Goal: Entertainment & Leisure: Consume media (video, audio)

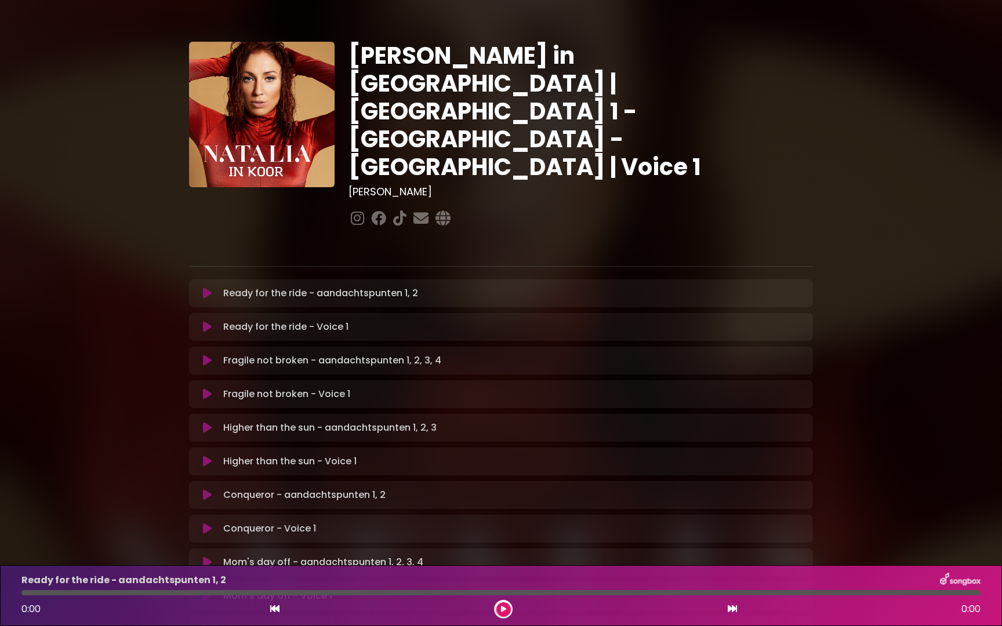
click at [633, 286] on div "Ready for the ride - aandachtspunten 1, 2 Loading Track..." at bounding box center [512, 293] width 587 height 14
click at [206, 288] on icon at bounding box center [207, 294] width 9 height 12
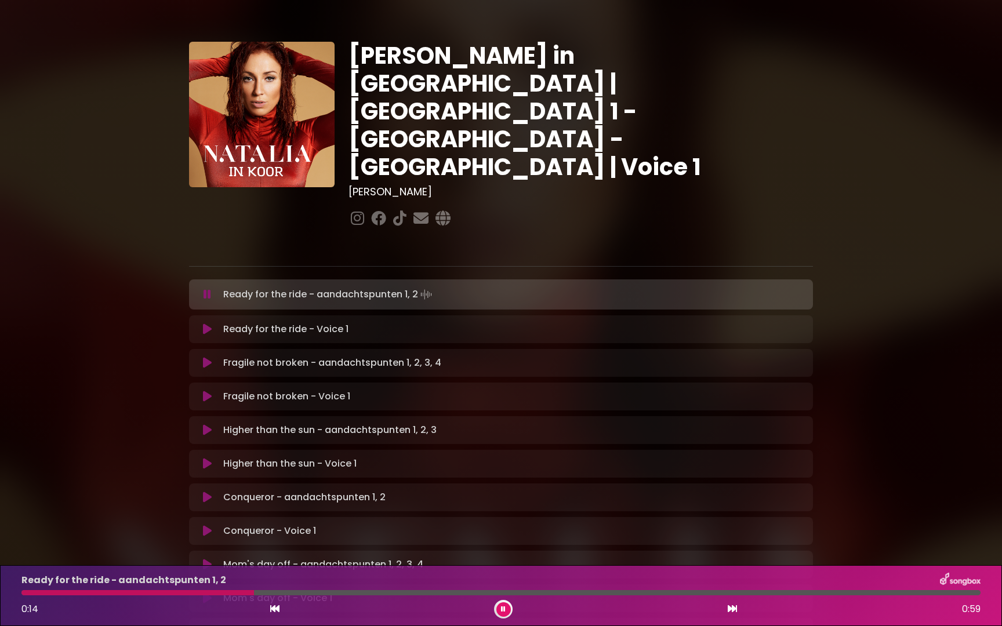
click at [206, 324] on icon at bounding box center [207, 330] width 9 height 12
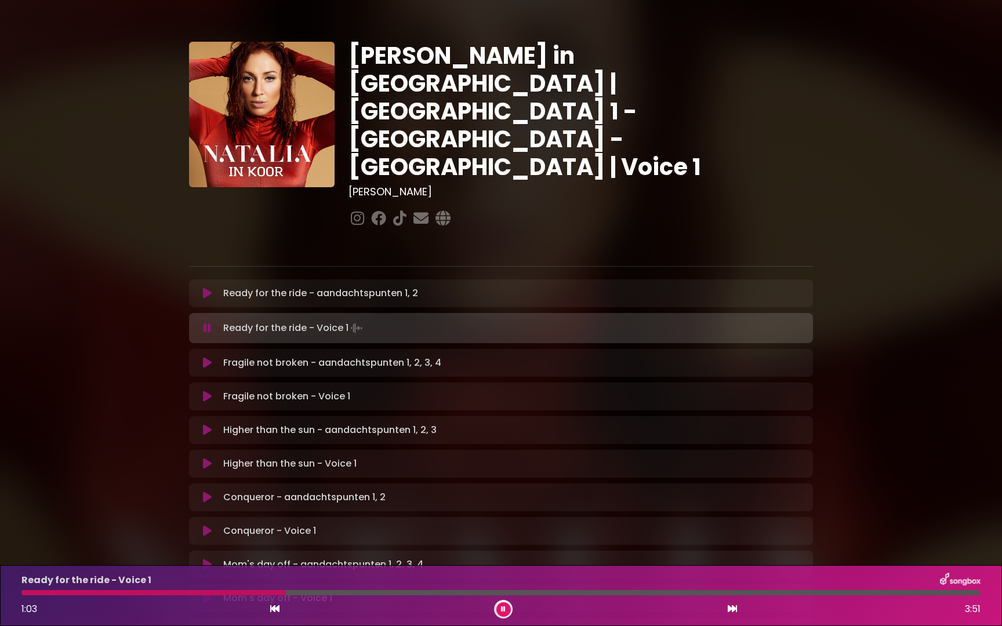
click at [504, 612] on icon at bounding box center [503, 609] width 5 height 7
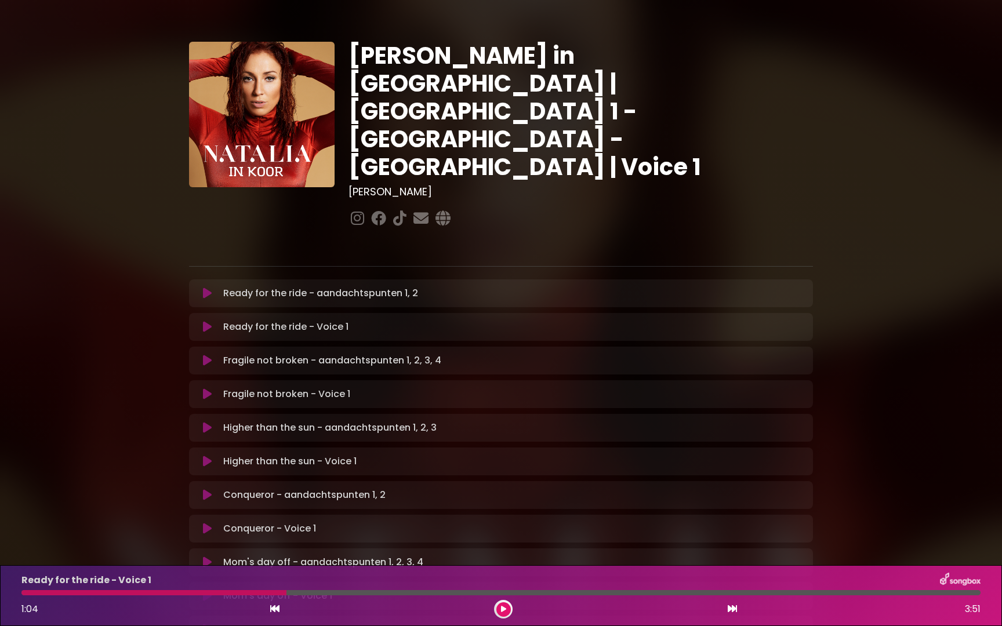
click at [208, 321] on icon at bounding box center [207, 327] width 9 height 12
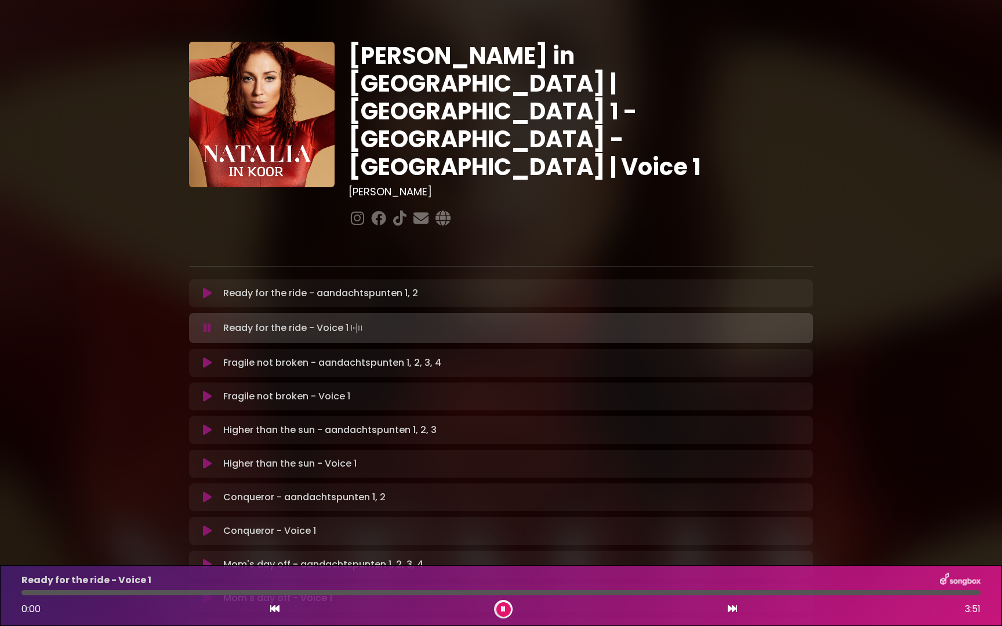
drag, startPoint x: 295, startPoint y: 593, endPoint x: 15, endPoint y: 594, distance: 279.4
click at [15, 594] on div at bounding box center [500, 592] width 973 height 5
drag, startPoint x: 25, startPoint y: 594, endPoint x: 96, endPoint y: 594, distance: 71.3
click at [96, 594] on div at bounding box center [500, 592] width 959 height 5
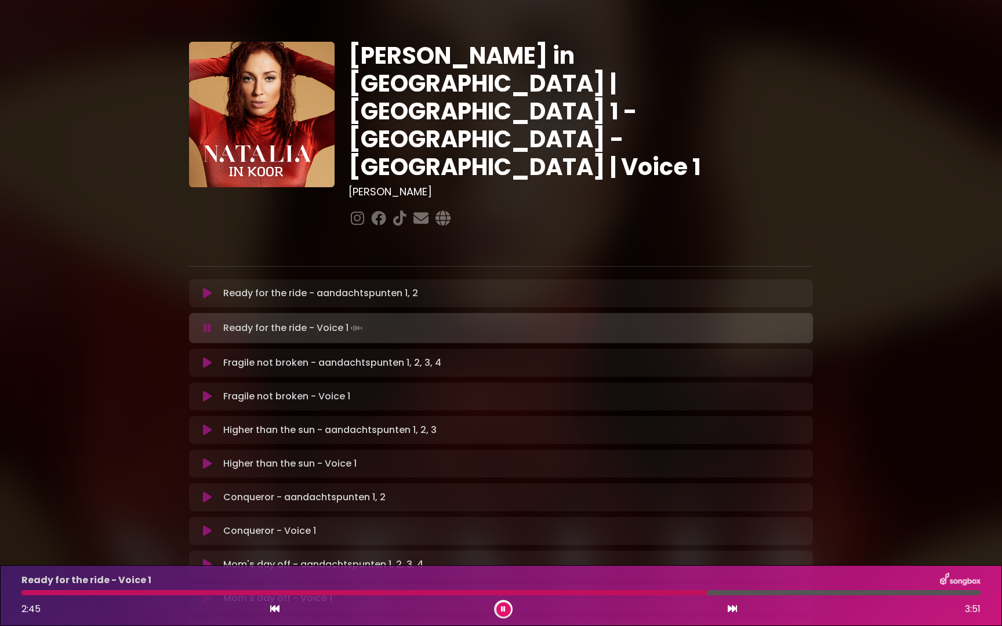
click at [203, 391] on icon at bounding box center [207, 397] width 9 height 12
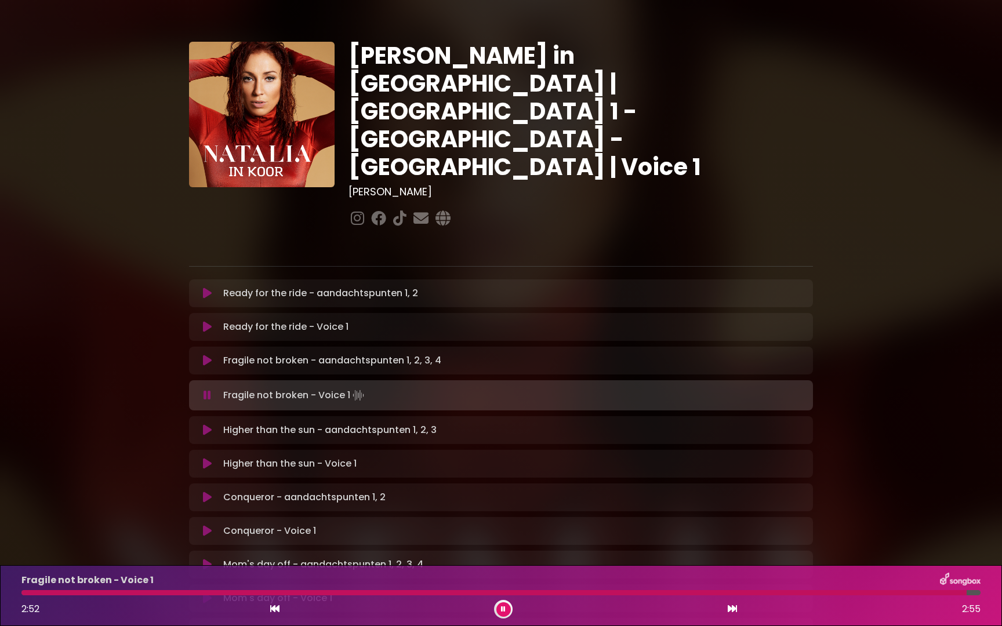
click at [206, 424] on icon at bounding box center [207, 430] width 9 height 12
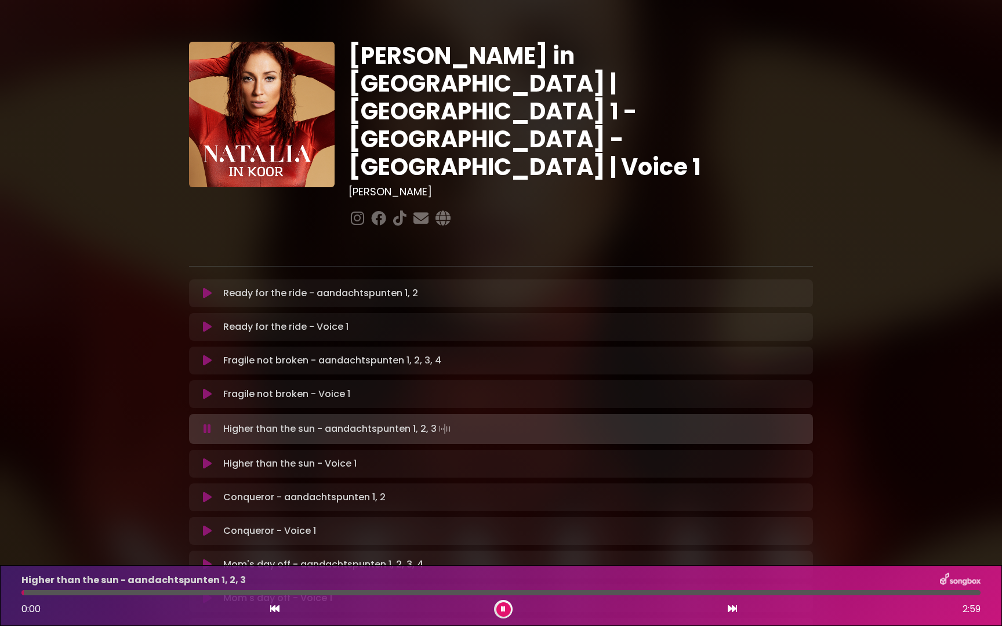
click at [206, 458] on icon at bounding box center [207, 464] width 9 height 12
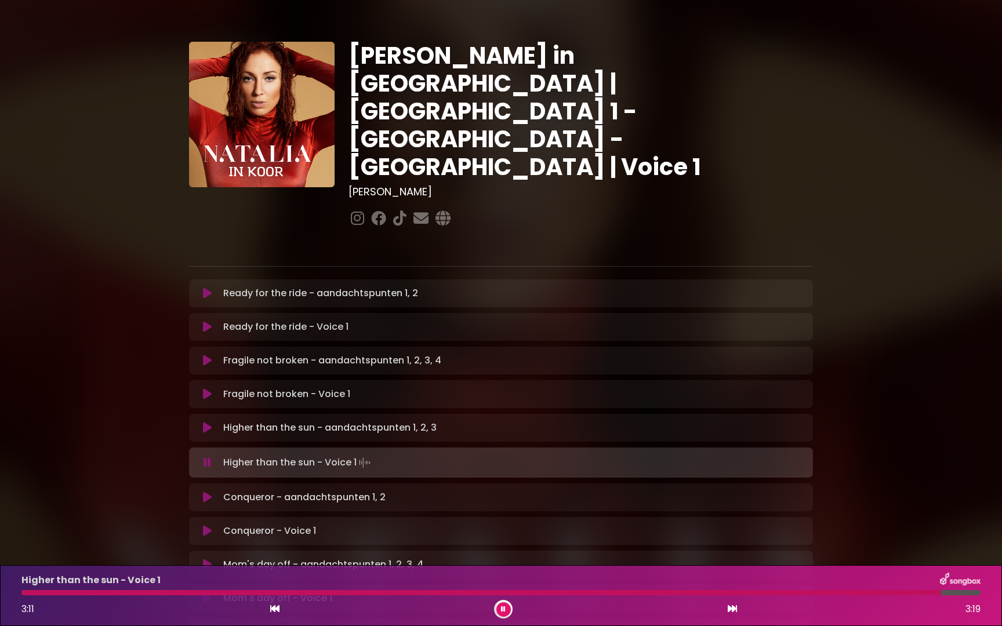
click at [206, 457] on icon at bounding box center [207, 463] width 8 height 12
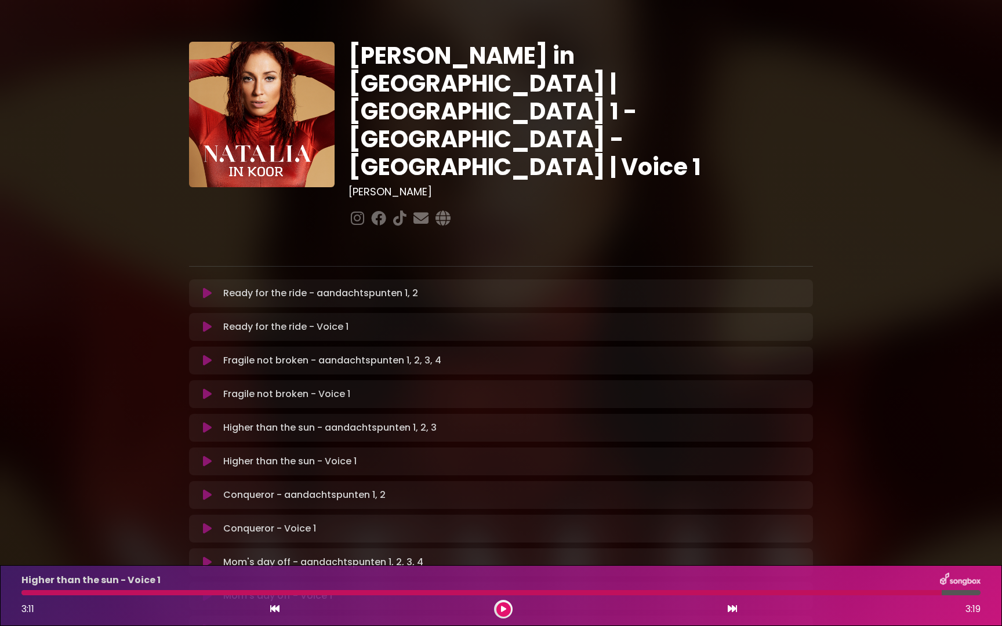
click at [206, 456] on icon at bounding box center [207, 462] width 9 height 12
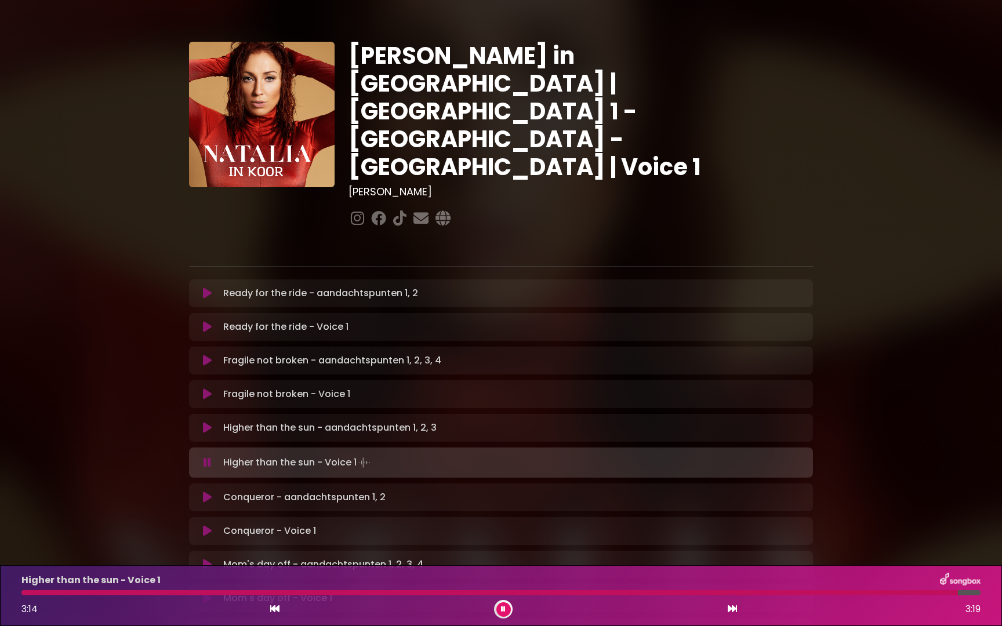
click at [208, 525] on icon at bounding box center [207, 531] width 9 height 12
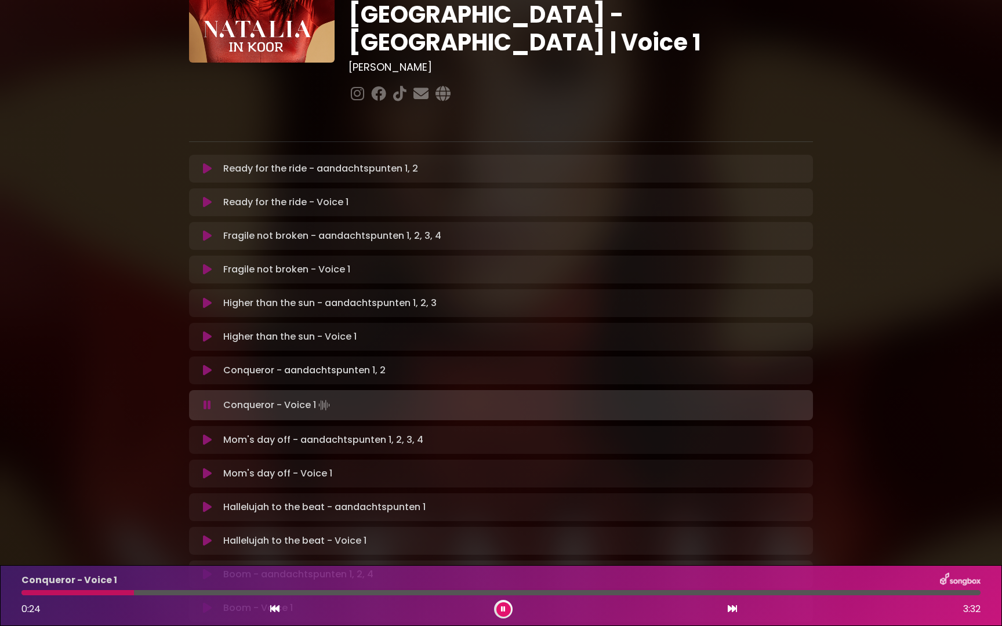
scroll to position [145, 0]
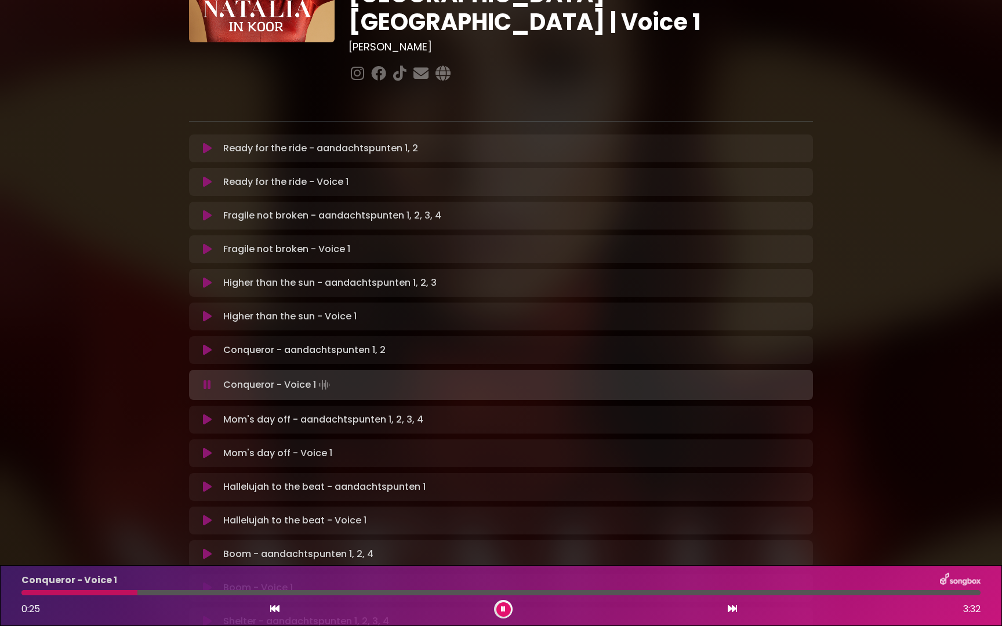
click at [205, 515] on icon at bounding box center [207, 521] width 9 height 12
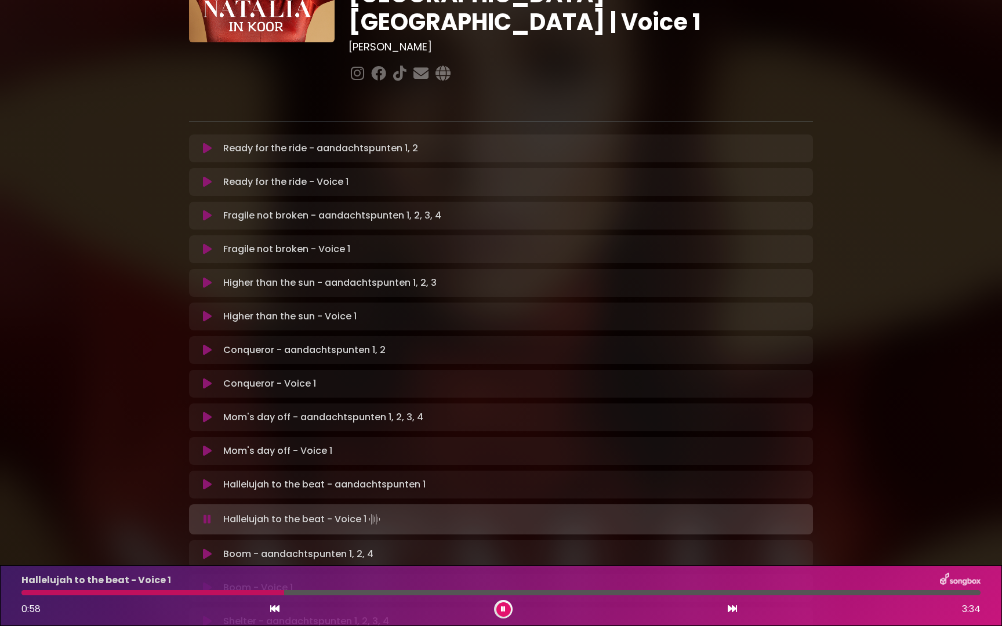
drag, startPoint x: 248, startPoint y: 593, endPoint x: 297, endPoint y: 593, distance: 48.7
click at [297, 593] on div at bounding box center [500, 592] width 959 height 5
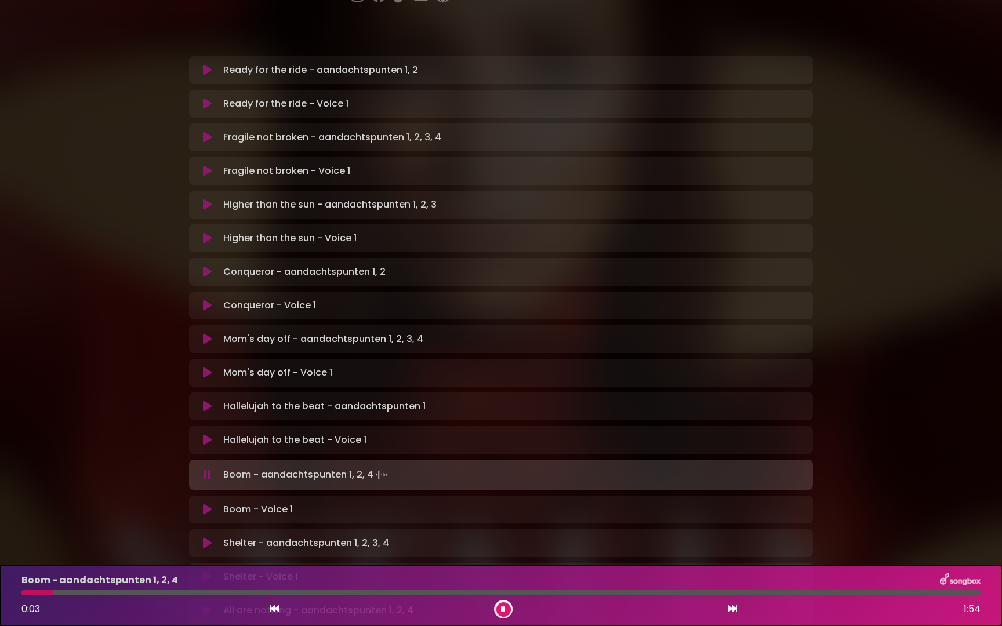
scroll to position [245, 0]
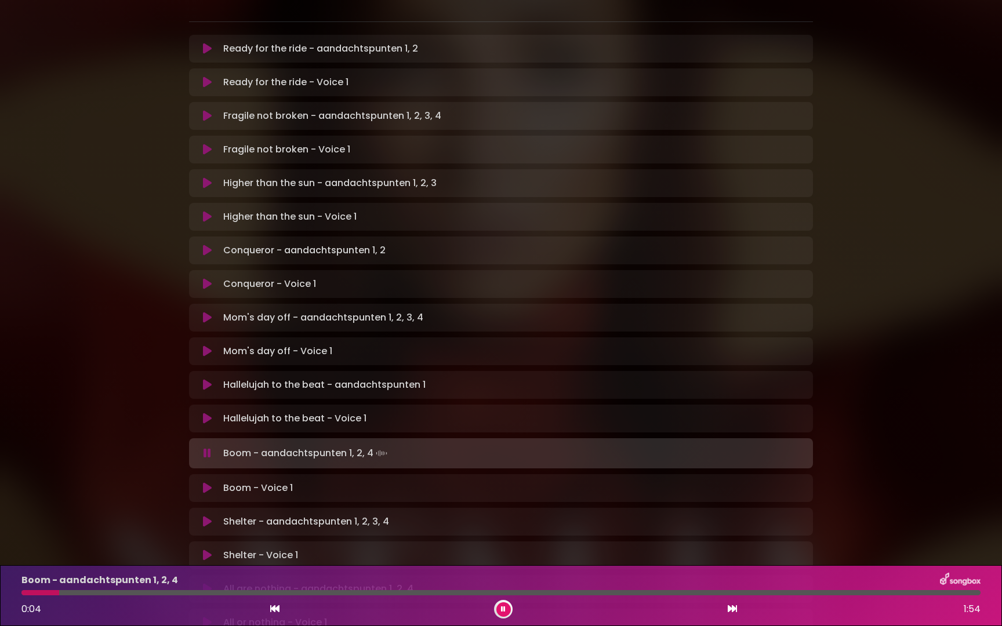
click at [205, 482] on icon at bounding box center [207, 488] width 9 height 12
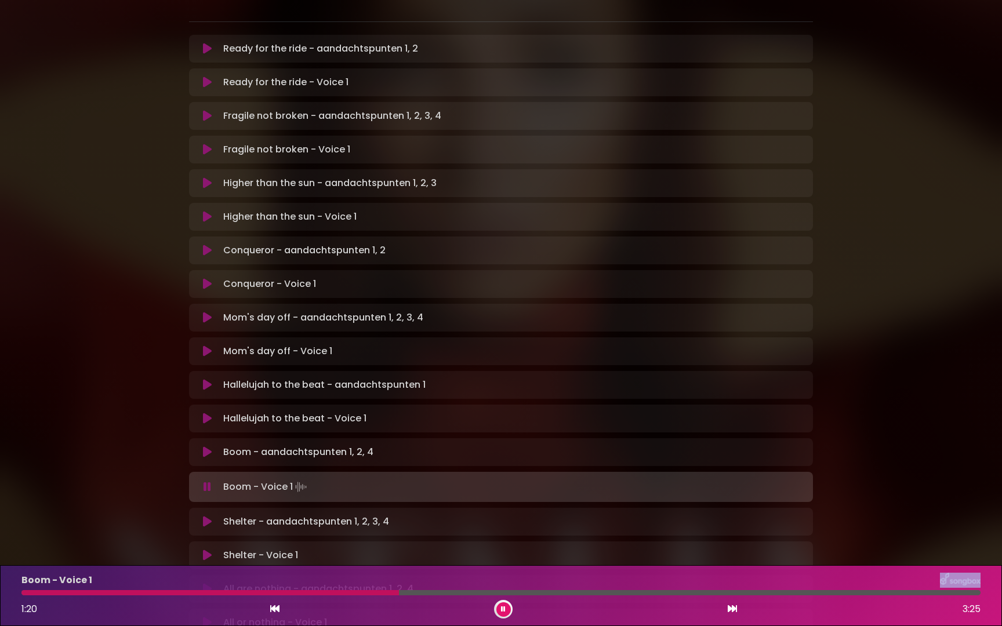
drag, startPoint x: 210, startPoint y: 593, endPoint x: 426, endPoint y: 588, distance: 216.3
click at [426, 588] on div "Boom - Voice 1 1:20 3:25" at bounding box center [500, 596] width 973 height 46
click at [410, 605] on div "1:25 3:25" at bounding box center [500, 609] width 973 height 19
click at [210, 550] on icon at bounding box center [207, 556] width 9 height 12
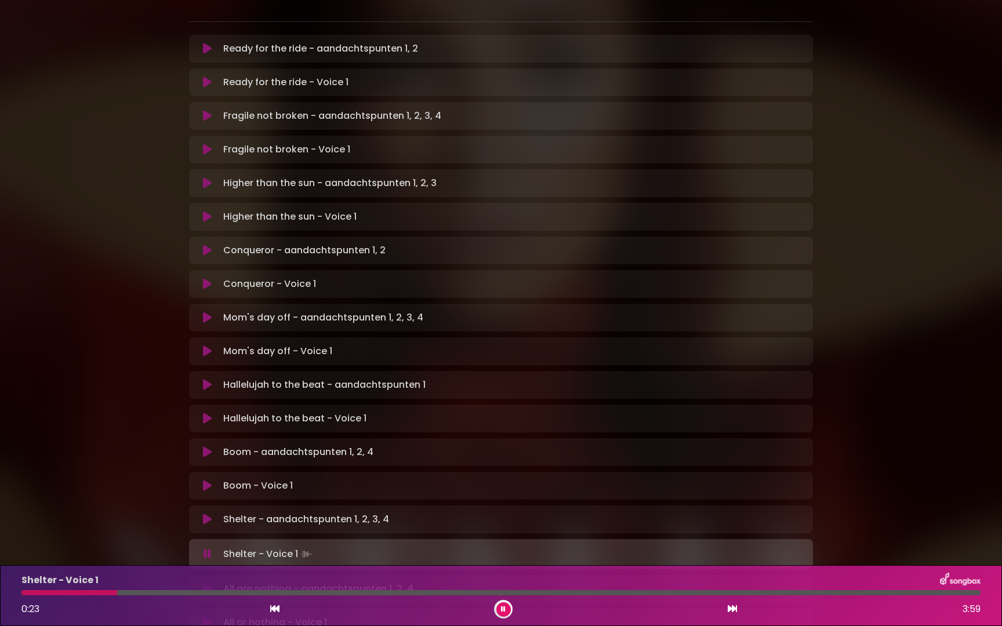
click at [146, 626] on div "Shelter - Voice 1 0:23 3:59" at bounding box center [501, 595] width 1002 height 61
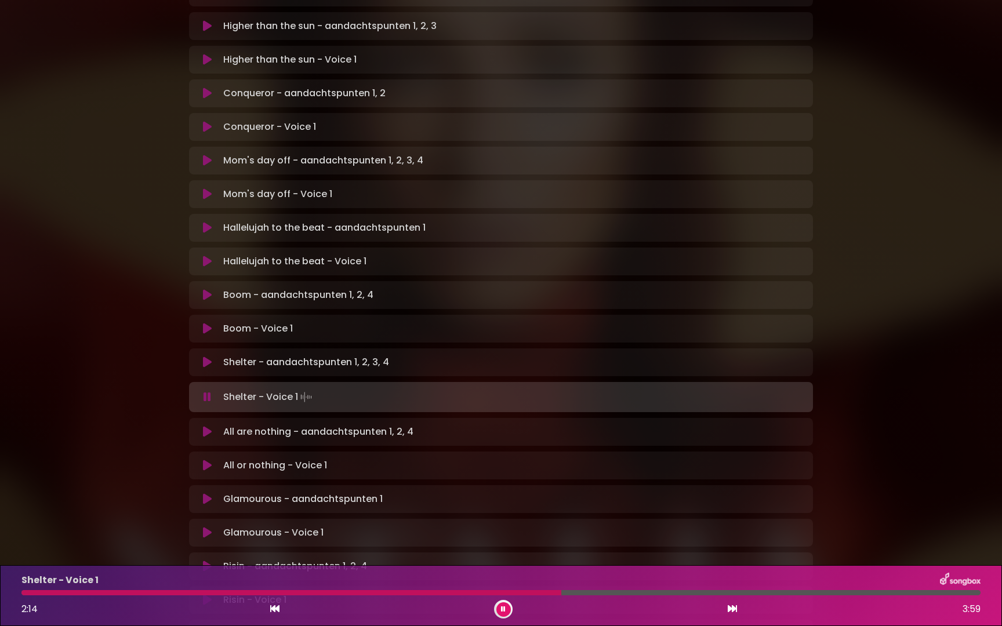
scroll to position [403, 0]
click at [206, 459] on icon at bounding box center [207, 465] width 9 height 12
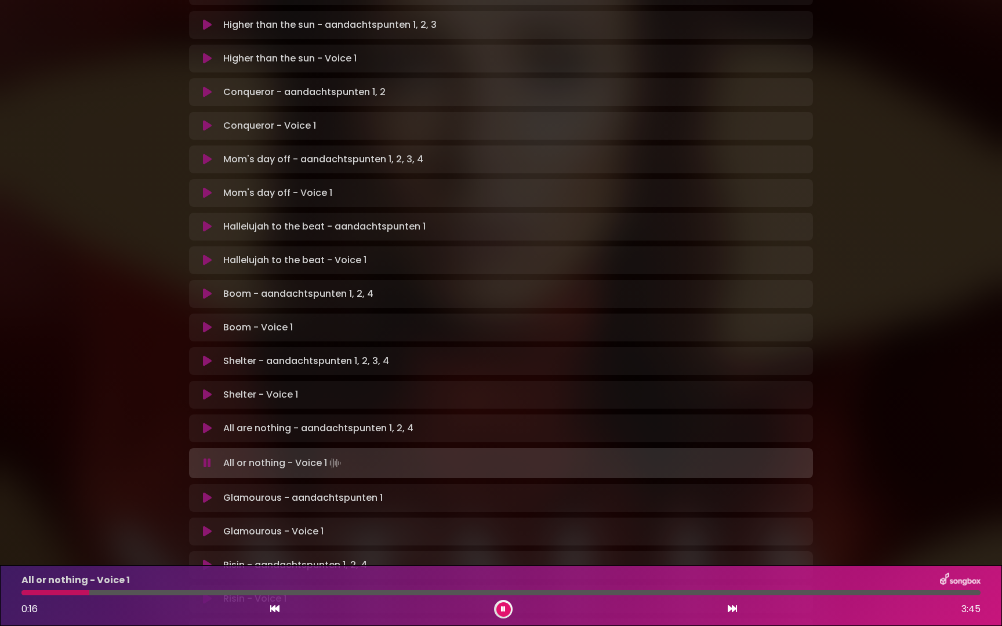
click at [208, 526] on icon at bounding box center [207, 532] width 9 height 12
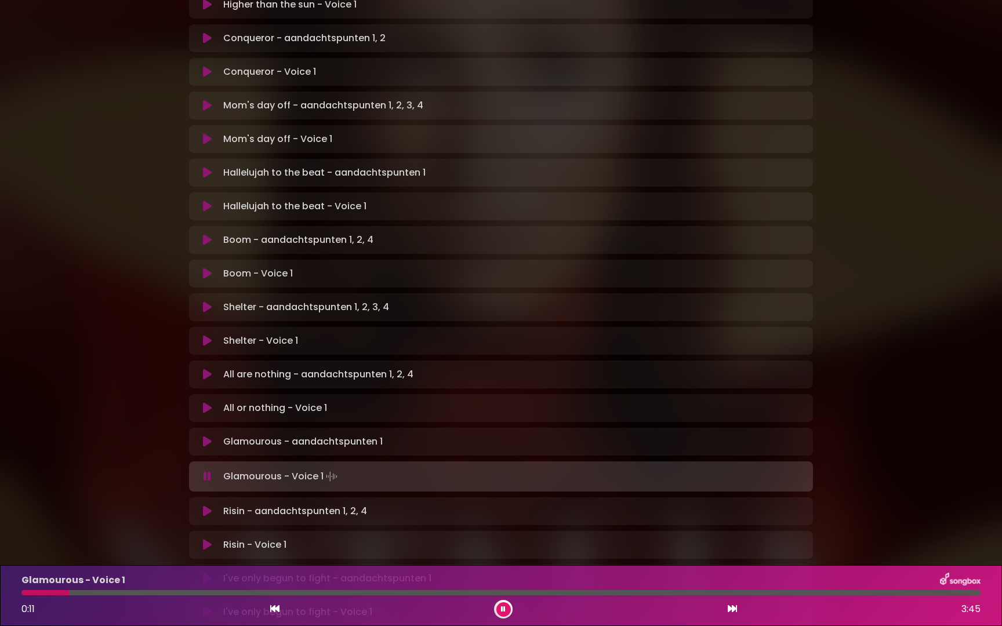
scroll to position [473, 0]
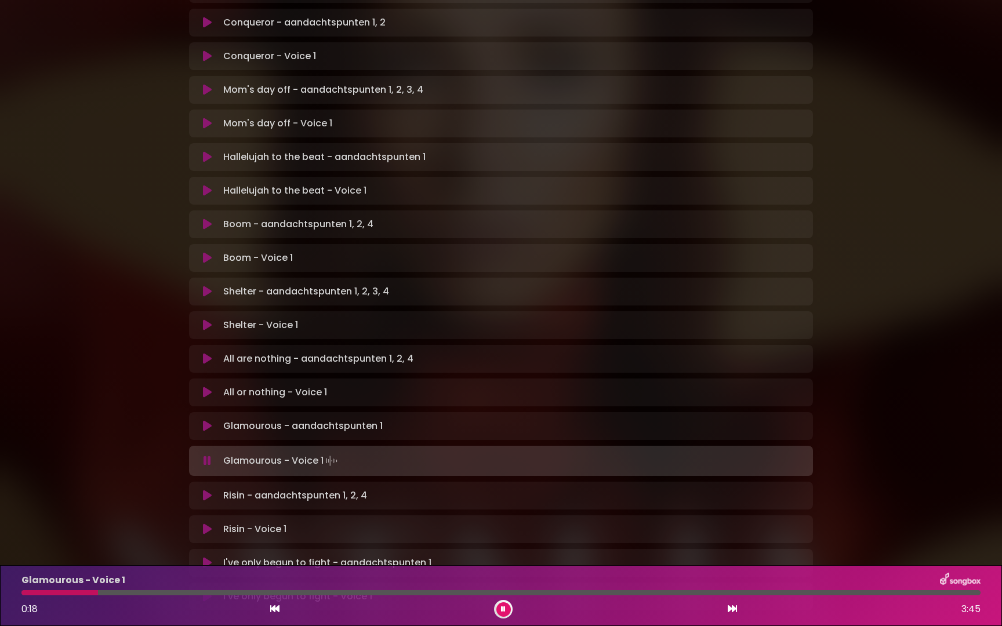
click at [208, 524] on icon at bounding box center [207, 530] width 9 height 12
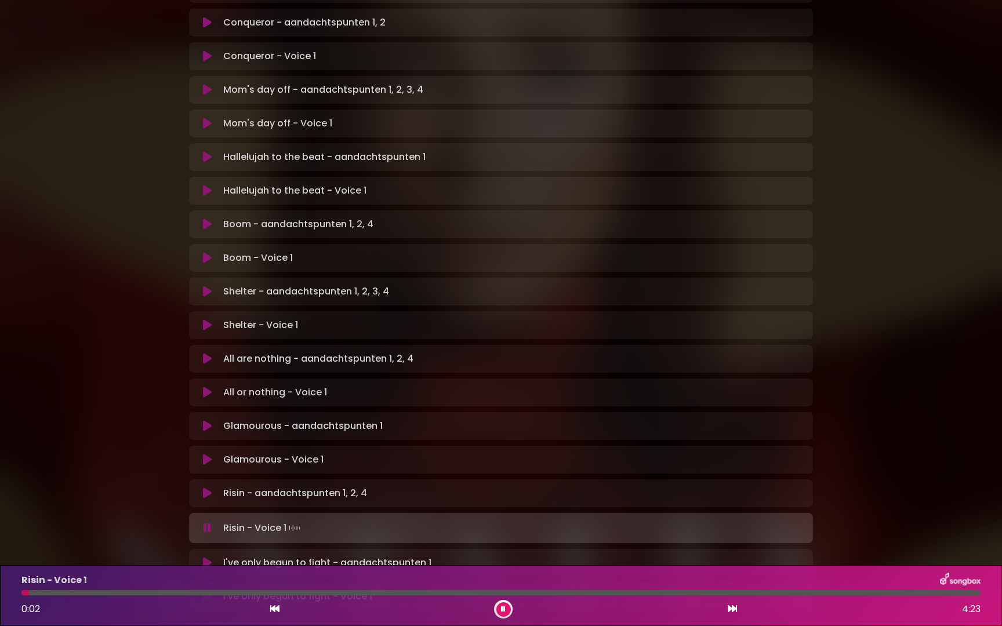
click at [200, 591] on button at bounding box center [207, 597] width 23 height 12
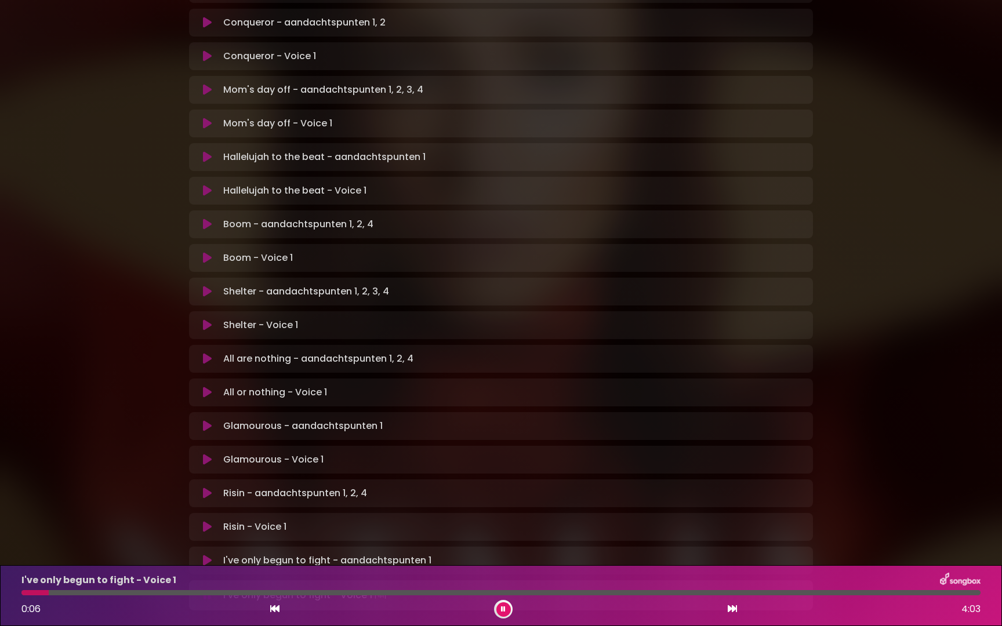
click at [502, 609] on icon at bounding box center [503, 609] width 5 height 7
